Goal: Task Accomplishment & Management: Manage account settings

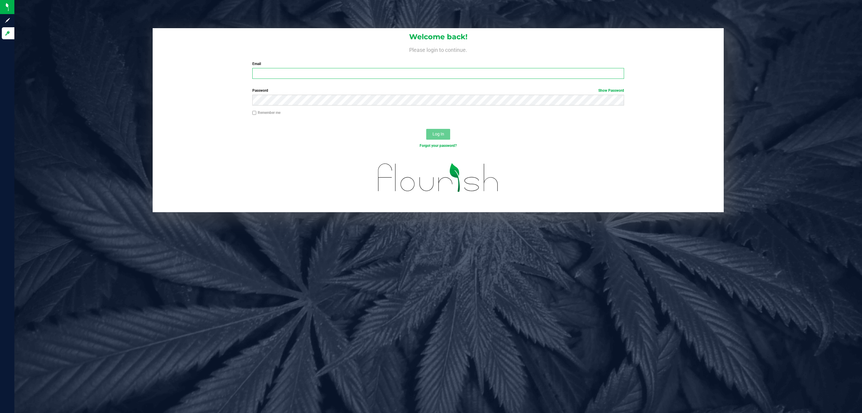
click at [327, 75] on input "Email" at bounding box center [438, 73] width 372 height 11
type input "[EMAIL_ADDRESS][DOMAIN_NAME]"
click at [426, 129] on button "Log In" at bounding box center [438, 134] width 24 height 11
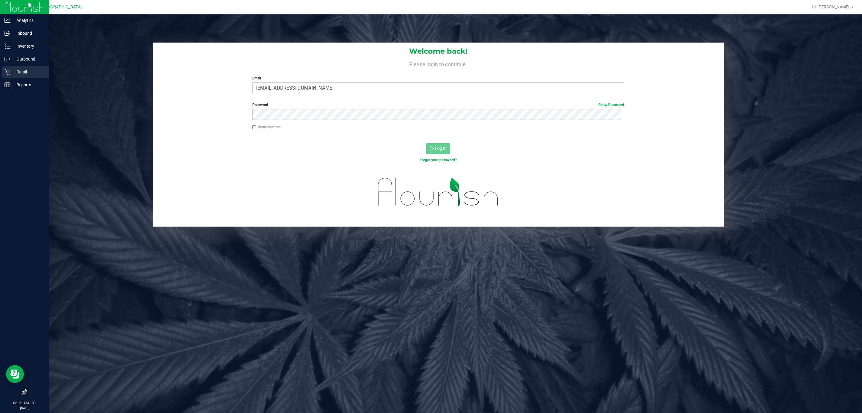
click at [4, 73] on div "Retail" at bounding box center [25, 72] width 47 height 12
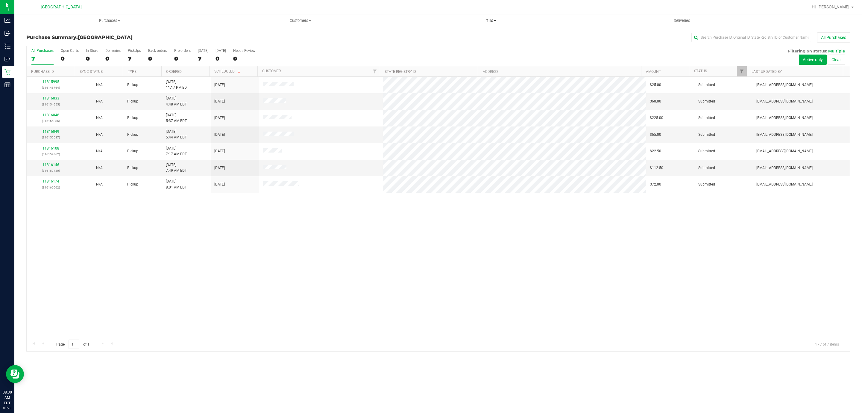
click at [493, 19] on span "Tills" at bounding box center [491, 20] width 190 height 5
click at [472, 38] on li "Manage tills" at bounding box center [491, 36] width 191 height 7
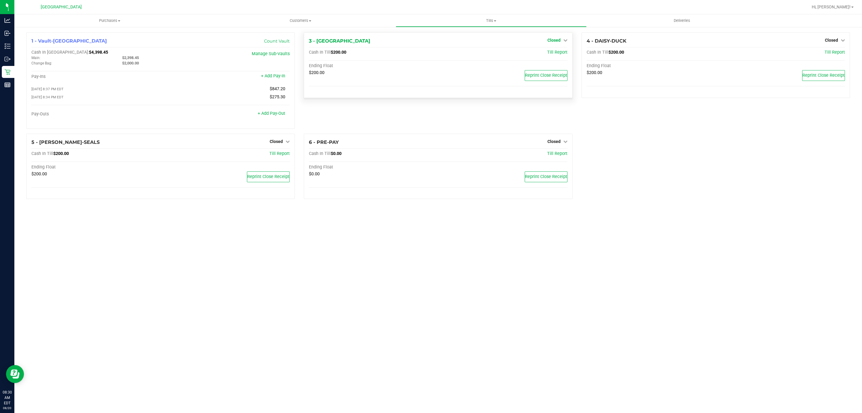
click at [560, 40] on span "Closed" at bounding box center [554, 40] width 13 height 5
click at [552, 52] on link "Open Till" at bounding box center [554, 52] width 16 height 5
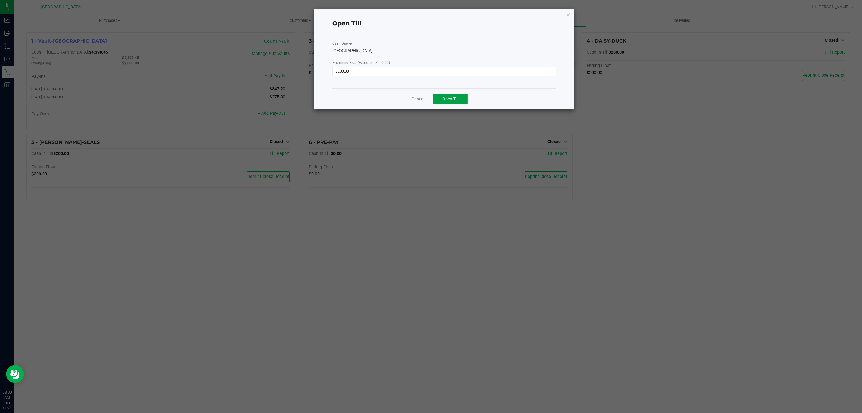
drag, startPoint x: 454, startPoint y: 97, endPoint x: 535, endPoint y: 91, distance: 81.1
click at [455, 97] on span "Open Till" at bounding box center [451, 98] width 16 height 5
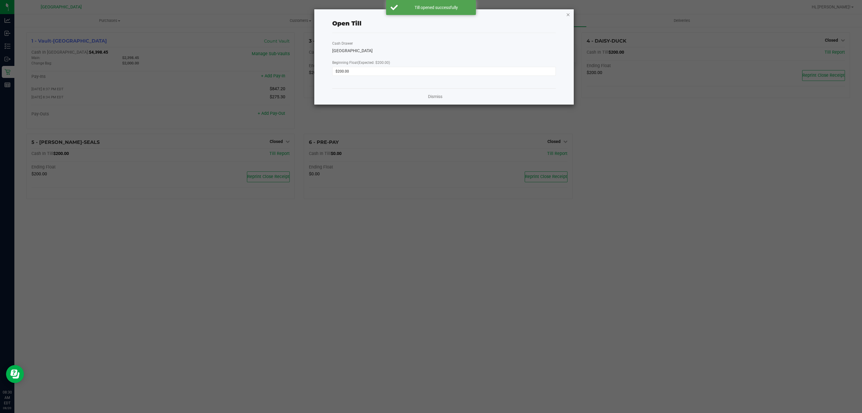
click at [570, 16] on icon "button" at bounding box center [568, 14] width 4 height 7
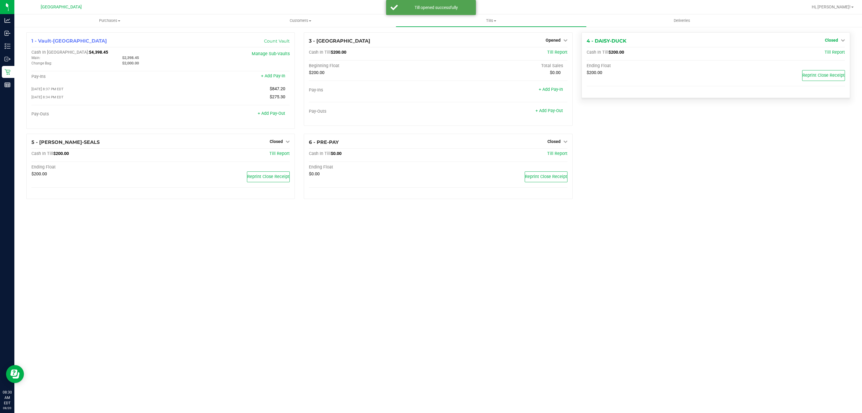
click at [840, 39] on link "Closed" at bounding box center [835, 40] width 20 height 5
click at [831, 52] on link "Open Till" at bounding box center [832, 52] width 16 height 5
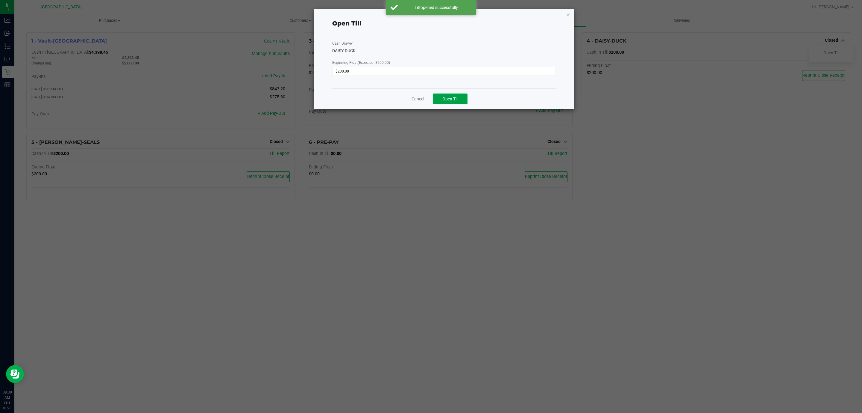
click at [457, 94] on button "Open Till" at bounding box center [450, 98] width 34 height 11
click at [569, 14] on icon "button" at bounding box center [568, 14] width 4 height 7
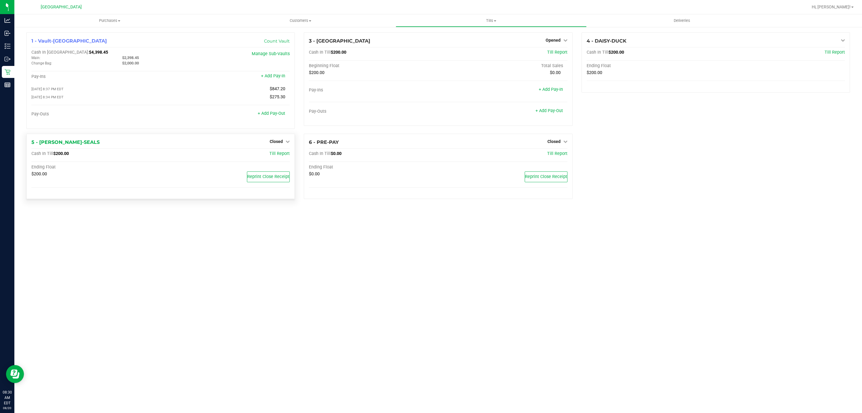
click at [283, 139] on div "Closed" at bounding box center [280, 141] width 20 height 7
click at [283, 141] on link "Closed" at bounding box center [280, 141] width 20 height 5
click at [277, 155] on link "Open Till" at bounding box center [276, 153] width 16 height 5
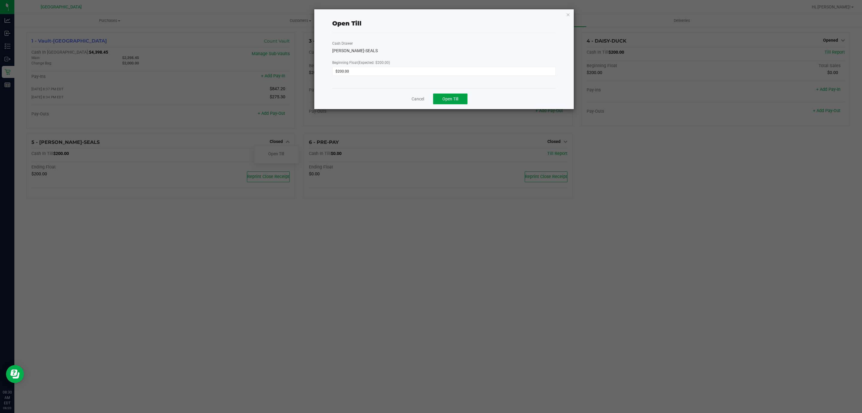
click at [464, 97] on button "Open Till" at bounding box center [450, 98] width 34 height 11
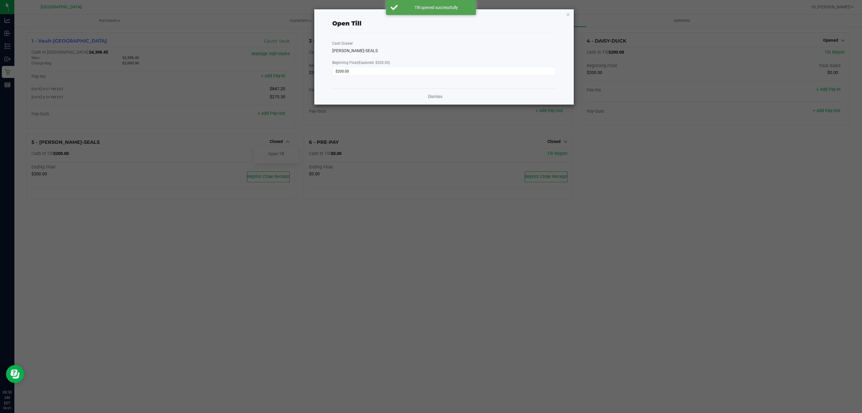
click at [571, 17] on div "Open Till Cash Drawer [PERSON_NAME]-SEALS Beginning Float (Expected: $200.00) $…" at bounding box center [444, 56] width 260 height 95
click at [570, 13] on icon "button" at bounding box center [568, 14] width 4 height 7
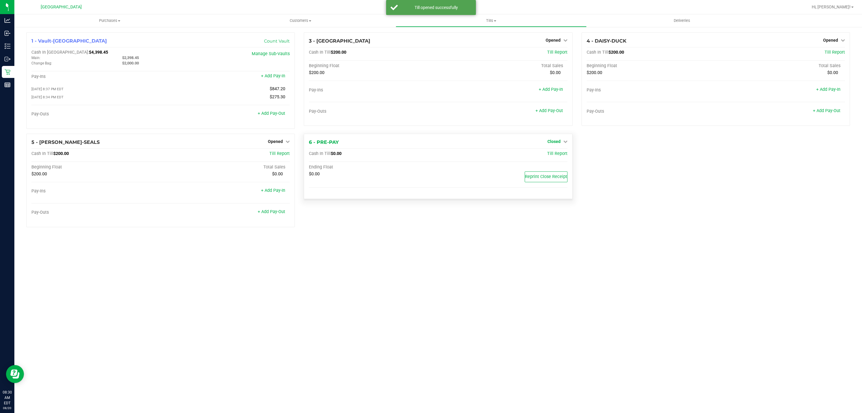
click at [560, 144] on span "Closed" at bounding box center [554, 141] width 13 height 5
click at [553, 156] on link "Open Till" at bounding box center [554, 153] width 16 height 5
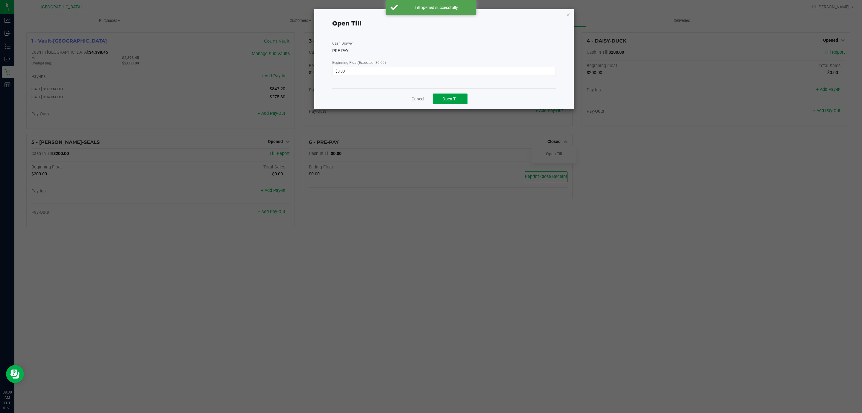
click at [447, 102] on button "Open Till" at bounding box center [450, 98] width 34 height 11
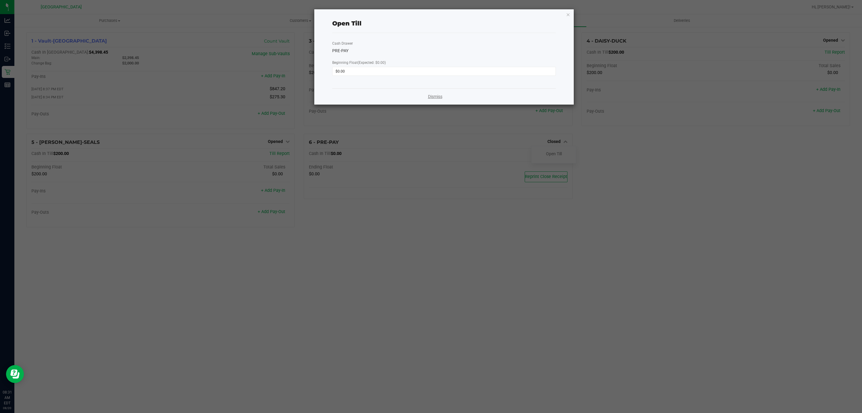
click at [439, 94] on link "Dismiss" at bounding box center [435, 96] width 14 height 6
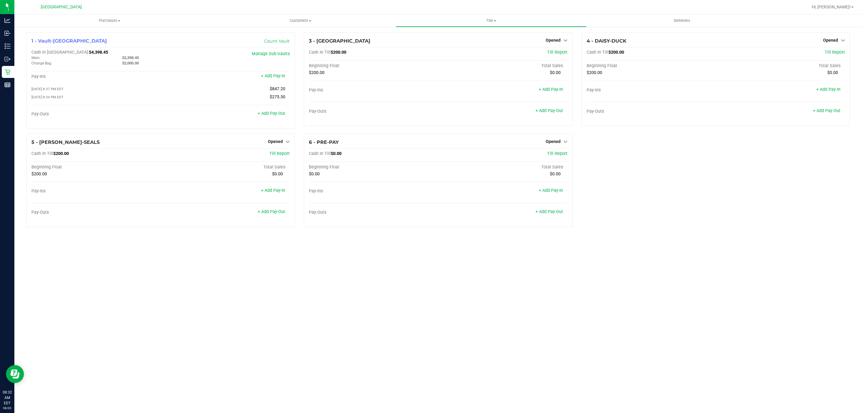
click at [290, 320] on div "Purchases Summary of purchases Fulfillment All purchases Customers All customer…" at bounding box center [438, 213] width 848 height 398
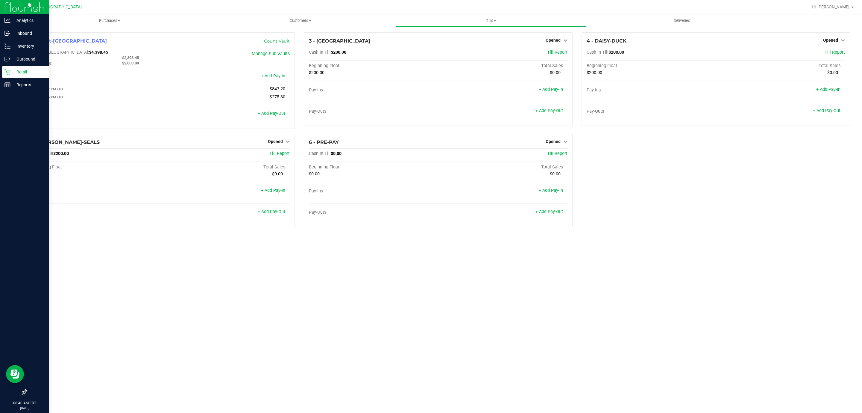
click at [6, 75] on icon at bounding box center [7, 72] width 6 height 6
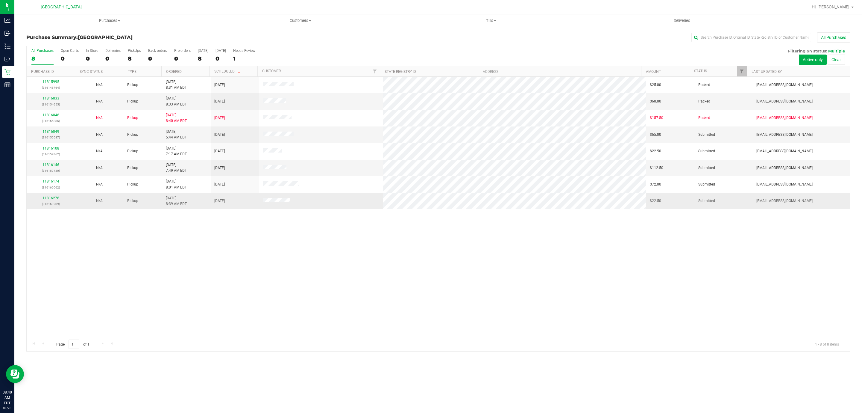
click at [52, 200] on link "11816276" at bounding box center [51, 198] width 17 height 4
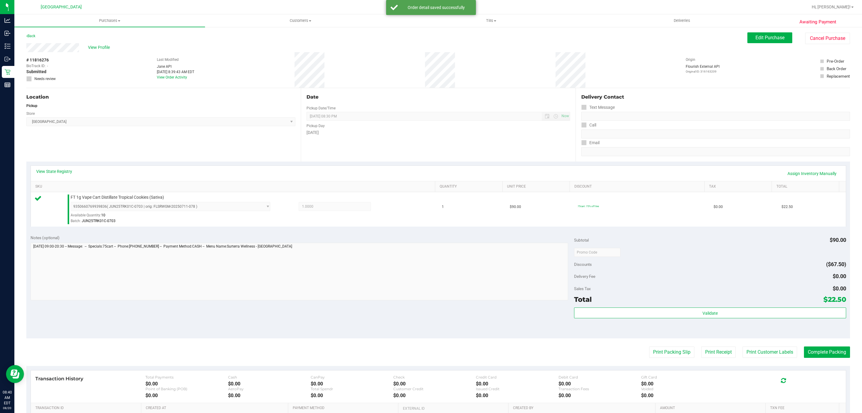
click at [752, 329] on div "Validate" at bounding box center [710, 320] width 272 height 27
click at [748, 324] on div "Validate" at bounding box center [710, 320] width 272 height 27
click at [742, 321] on div "Validate" at bounding box center [710, 320] width 272 height 27
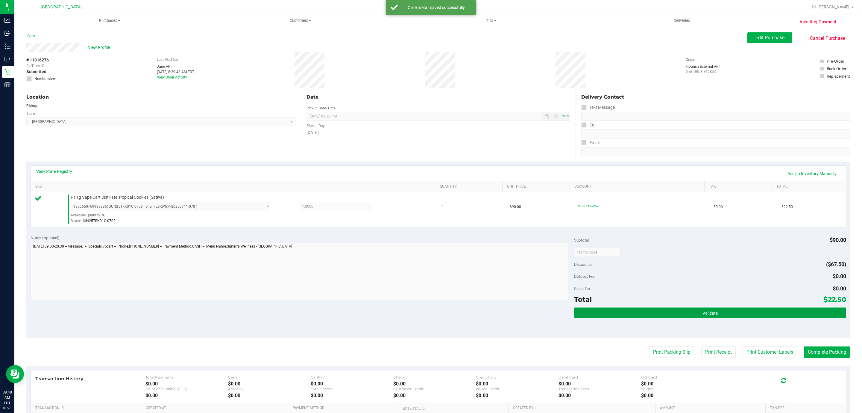
click at [738, 316] on button "Validate" at bounding box center [710, 312] width 272 height 11
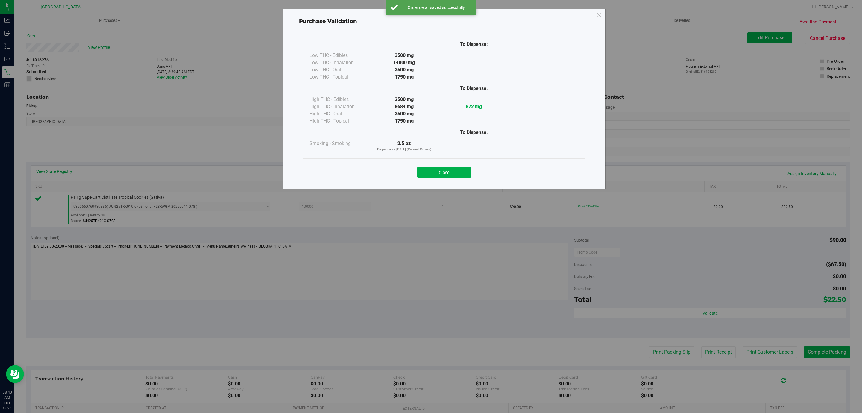
click at [652, 355] on div "Purchase Validation To Dispense: Low THC - Edibles 3500 mg" at bounding box center [433, 206] width 867 height 413
click at [442, 172] on button "Close" at bounding box center [444, 172] width 55 height 11
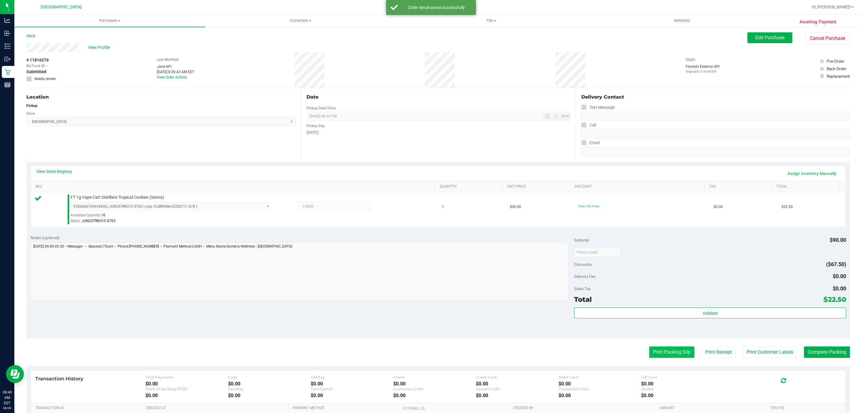
drag, startPoint x: 641, startPoint y: 338, endPoint x: 650, endPoint y: 354, distance: 18.2
click at [644, 343] on purchase-details "Back Edit Purchase Cancel Purchase View Profile # 11816276 BioTrack ID: - Submi…" at bounding box center [438, 254] width 824 height 445
click at [651, 354] on button "Print Packing Slip" at bounding box center [672, 351] width 45 height 11
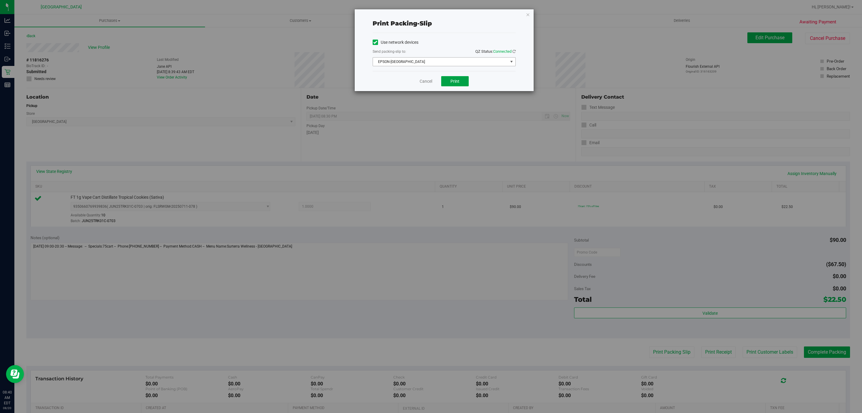
drag, startPoint x: 450, startPoint y: 79, endPoint x: 448, endPoint y: 60, distance: 19.9
click at [448, 60] on div "Print packing-slip Use network devices Send packing-slip to: QZ Status: Connect…" at bounding box center [444, 50] width 179 height 82
click at [448, 60] on span "EPSON-[GEOGRAPHIC_DATA]" at bounding box center [440, 61] width 135 height 8
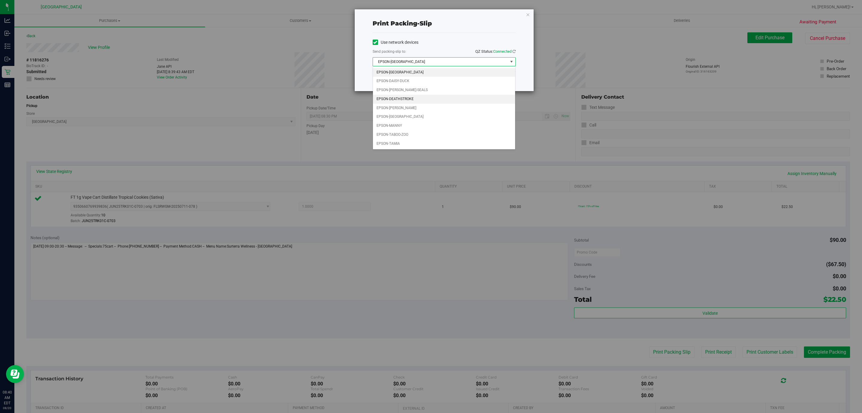
click at [414, 97] on li "EPSON-DEATHSTROKE" at bounding box center [444, 99] width 142 height 9
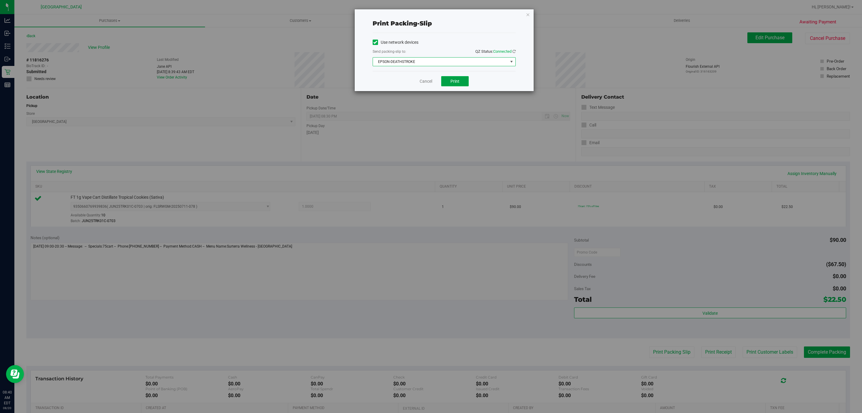
click at [448, 80] on button "Print" at bounding box center [455, 81] width 28 height 10
click at [426, 81] on link "Cancel" at bounding box center [426, 81] width 13 height 6
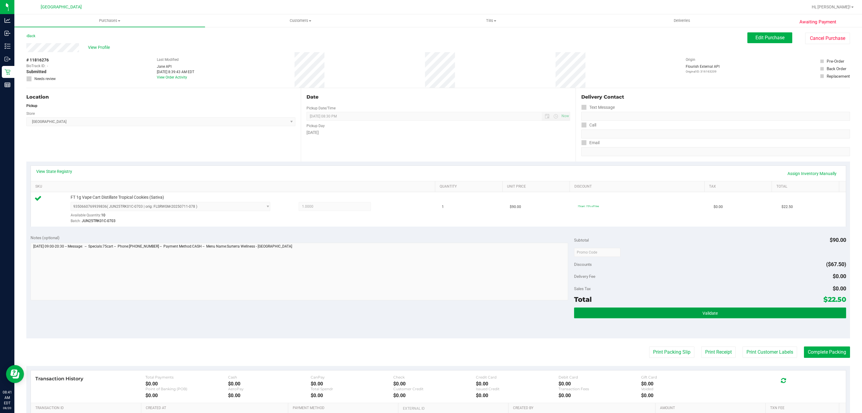
click at [711, 310] on button "Validate" at bounding box center [710, 312] width 272 height 11
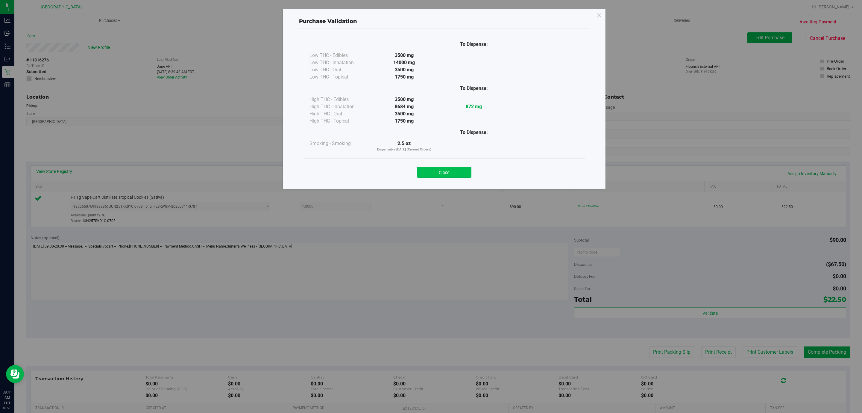
click at [432, 167] on button "Close" at bounding box center [444, 172] width 55 height 11
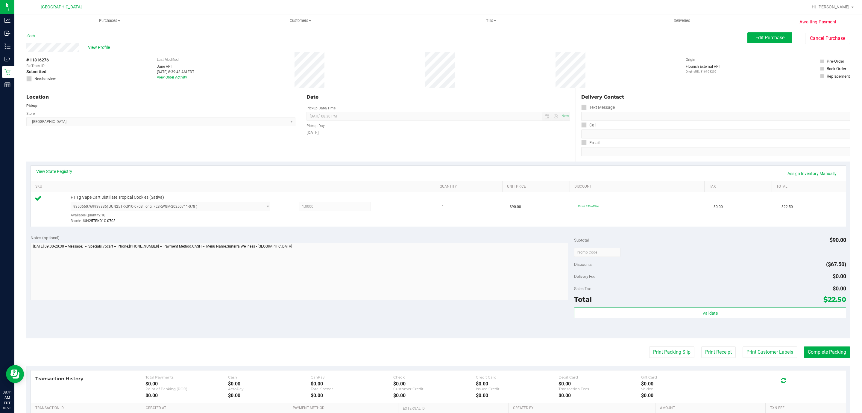
click at [820, 360] on purchase-details "Back Edit Purchase Cancel Purchase View Profile # 11816276 BioTrack ID: - Submi…" at bounding box center [438, 254] width 824 height 445
click at [829, 346] on purchase-details "Back Edit Purchase Cancel Purchase View Profile # 11816276 BioTrack ID: - Submi…" at bounding box center [438, 254] width 824 height 445
click at [835, 349] on button "Complete Packing" at bounding box center [827, 351] width 46 height 11
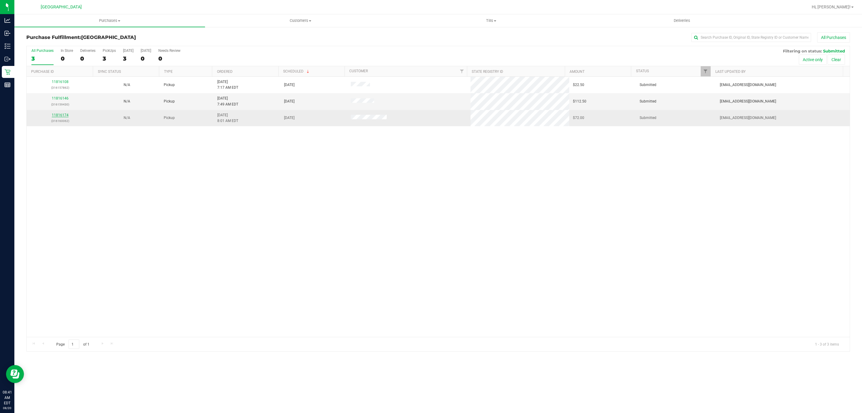
click at [60, 115] on link "11816174" at bounding box center [60, 115] width 17 height 4
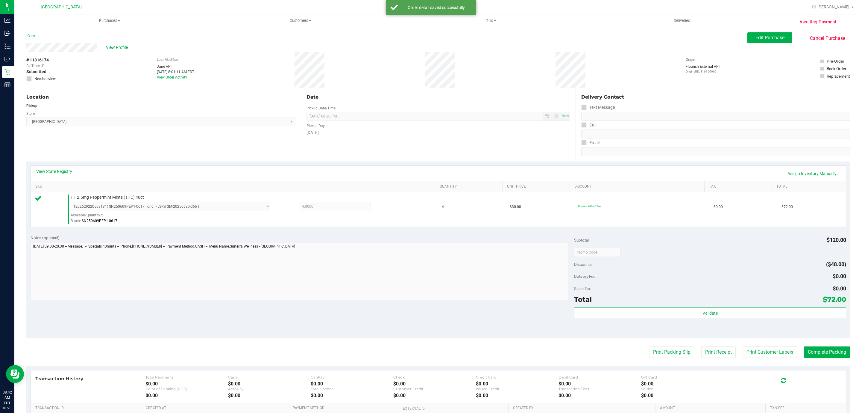
click at [749, 305] on div "Total $72.00" at bounding box center [710, 299] width 272 height 11
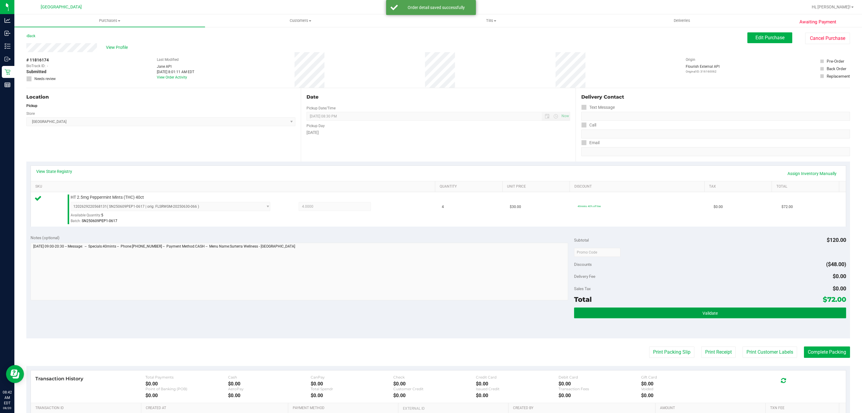
click at [748, 308] on button "Validate" at bounding box center [710, 312] width 272 height 11
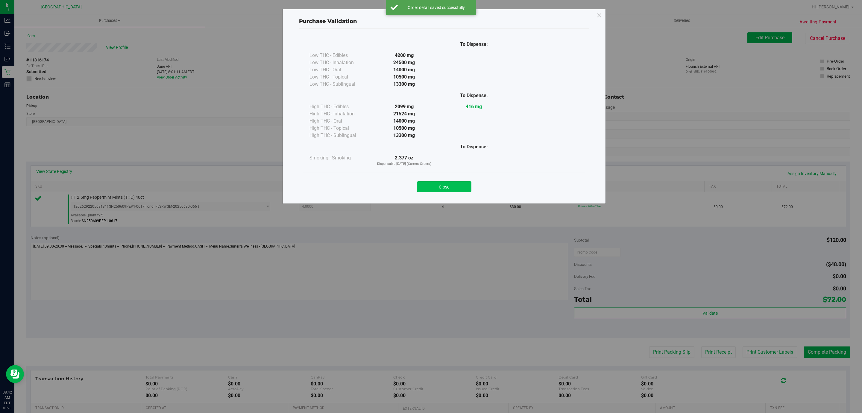
click at [430, 181] on button "Close" at bounding box center [444, 186] width 55 height 11
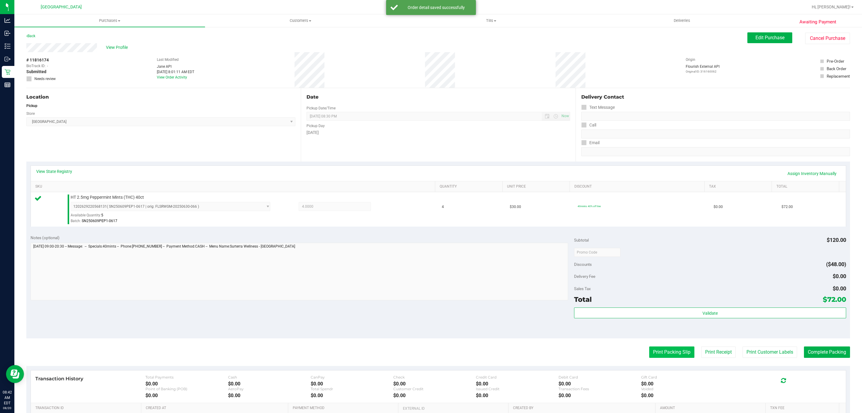
click at [659, 349] on button "Print Packing Slip" at bounding box center [672, 351] width 45 height 11
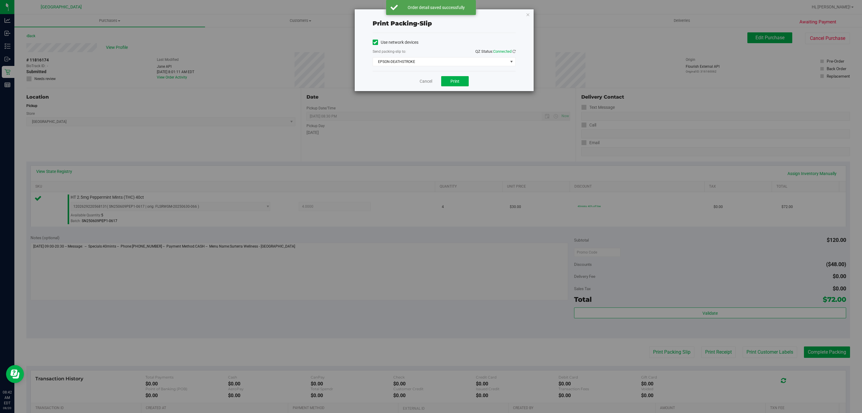
drag, startPoint x: 433, startPoint y: 84, endPoint x: 439, endPoint y: 82, distance: 5.8
click at [434, 84] on div "Cancel Print" at bounding box center [444, 81] width 143 height 20
click at [446, 81] on button "Print" at bounding box center [455, 81] width 28 height 10
click at [424, 81] on link "Cancel" at bounding box center [426, 81] width 13 height 6
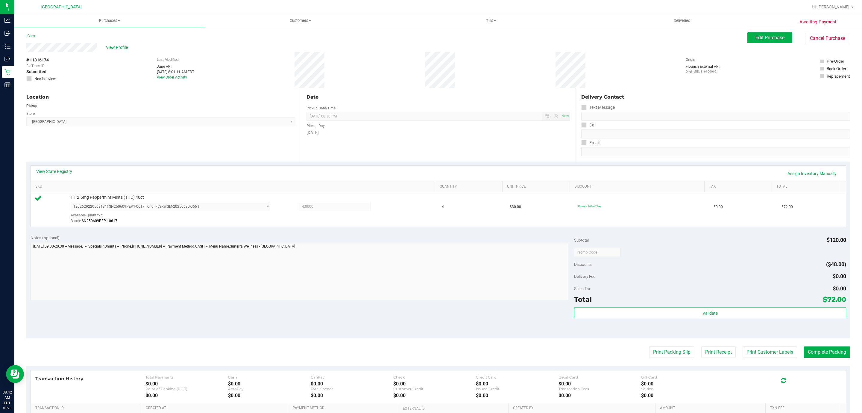
click at [789, 296] on div "Total $72.00" at bounding box center [710, 299] width 272 height 11
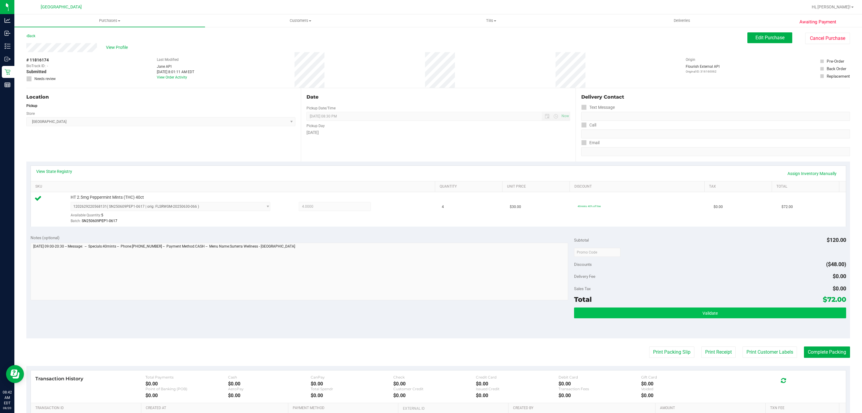
drag, startPoint x: 785, startPoint y: 302, endPoint x: 785, endPoint y: 316, distance: 14.4
click at [783, 308] on div "Subtotal $120.00 Discounts ($48.00) Delivery Fee $0.00 Sales Tax $0.00 Total $7…" at bounding box center [710, 284] width 272 height 100
click at [785, 316] on button "Validate" at bounding box center [710, 312] width 272 height 11
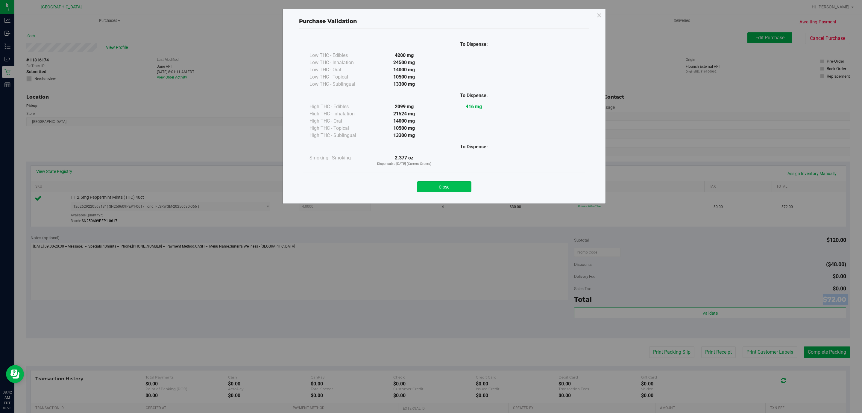
click at [453, 190] on button "Close" at bounding box center [444, 186] width 55 height 11
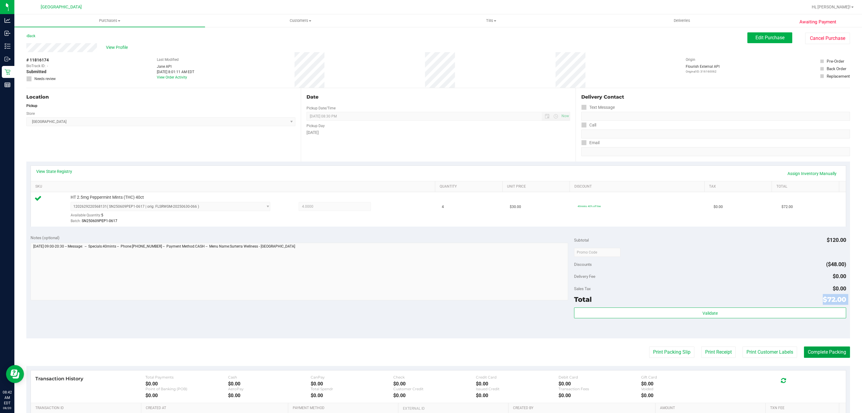
click at [814, 358] on button "Complete Packing" at bounding box center [827, 351] width 46 height 11
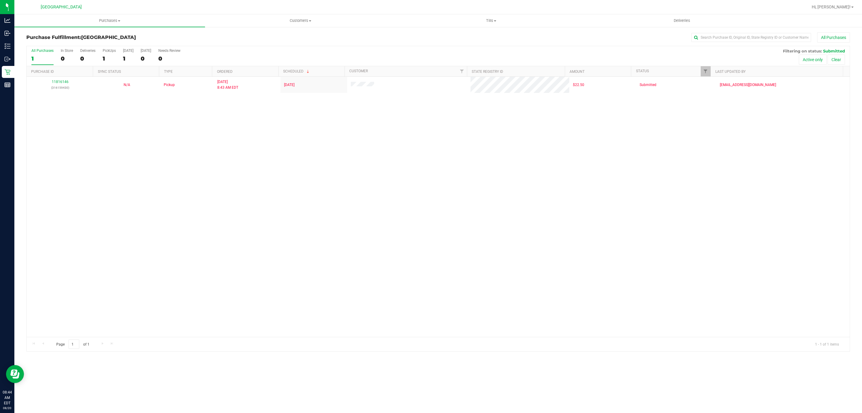
click at [366, 225] on div "11816146 (316159430) N/A Pickup [DATE] 8:43 AM EDT 8/20/2025 $22.50 Submitted […" at bounding box center [439, 207] width 824 height 260
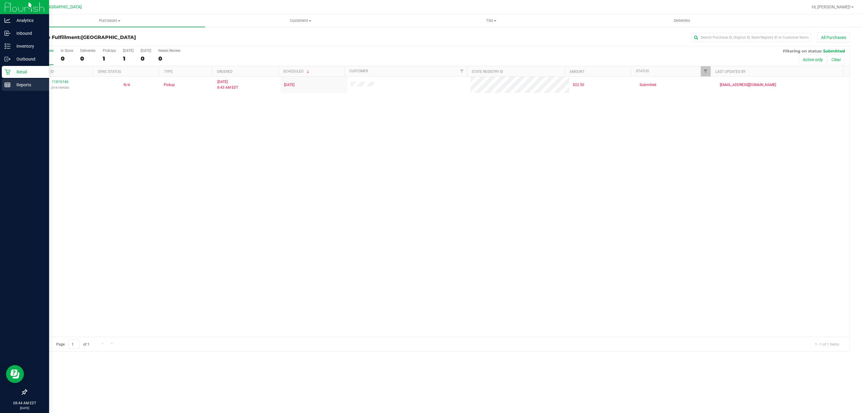
click at [12, 79] on div "Reports" at bounding box center [25, 85] width 47 height 12
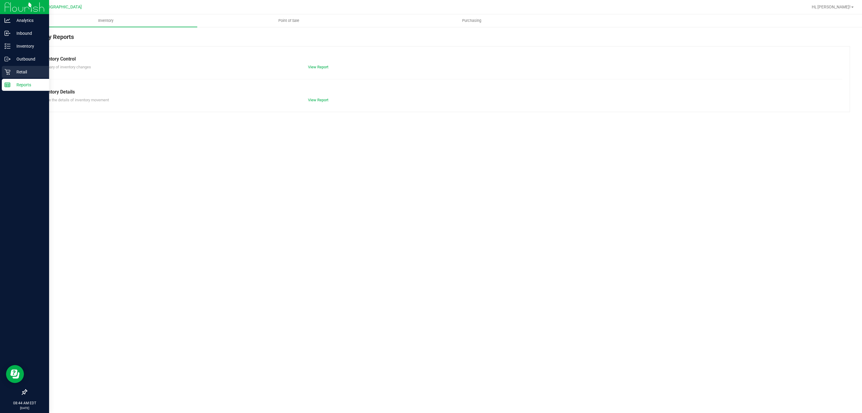
click at [13, 73] on p "Retail" at bounding box center [28, 71] width 36 height 7
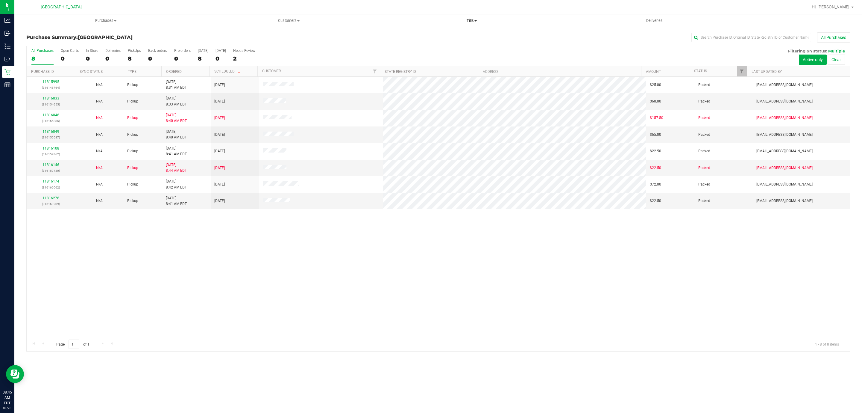
click at [478, 23] on span "Tills" at bounding box center [472, 20] width 182 height 5
click at [404, 37] on span "Manage tills" at bounding box center [400, 36] width 40 height 5
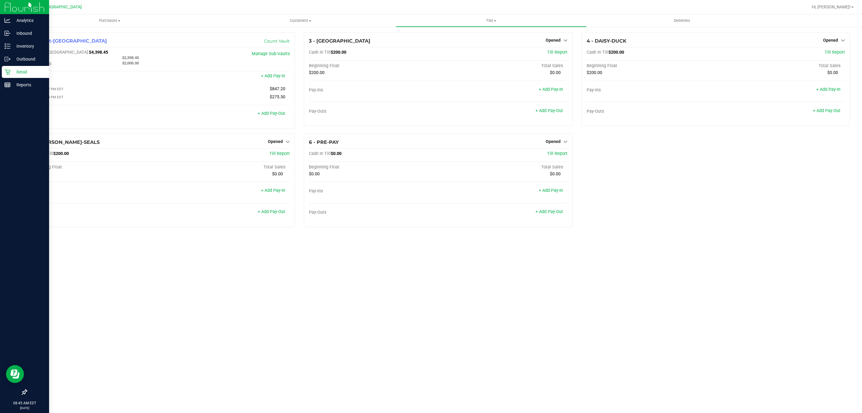
click at [29, 73] on p "Retail" at bounding box center [28, 71] width 36 height 7
